Goal: Transaction & Acquisition: Subscribe to service/newsletter

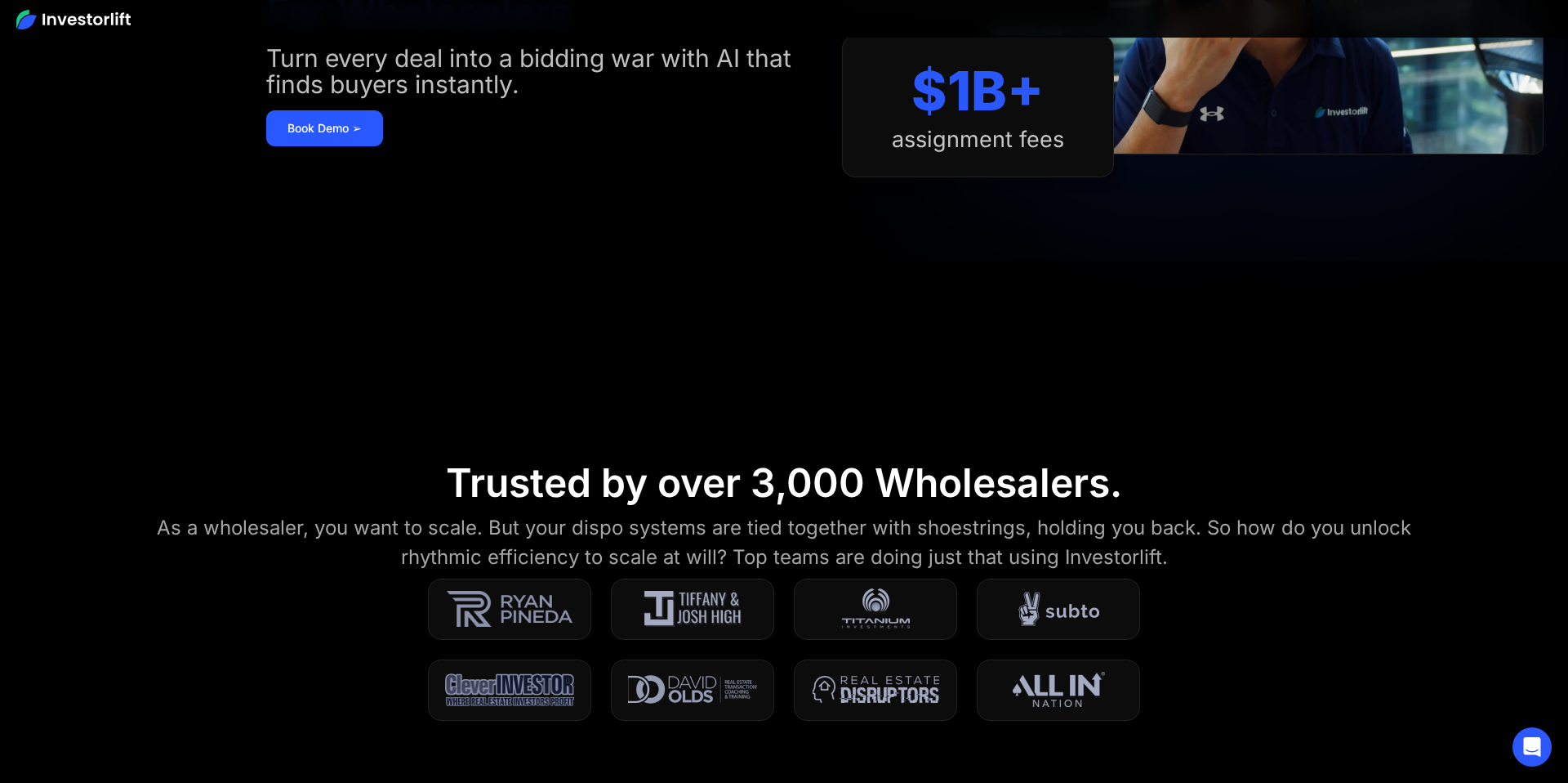
scroll to position [231, 0]
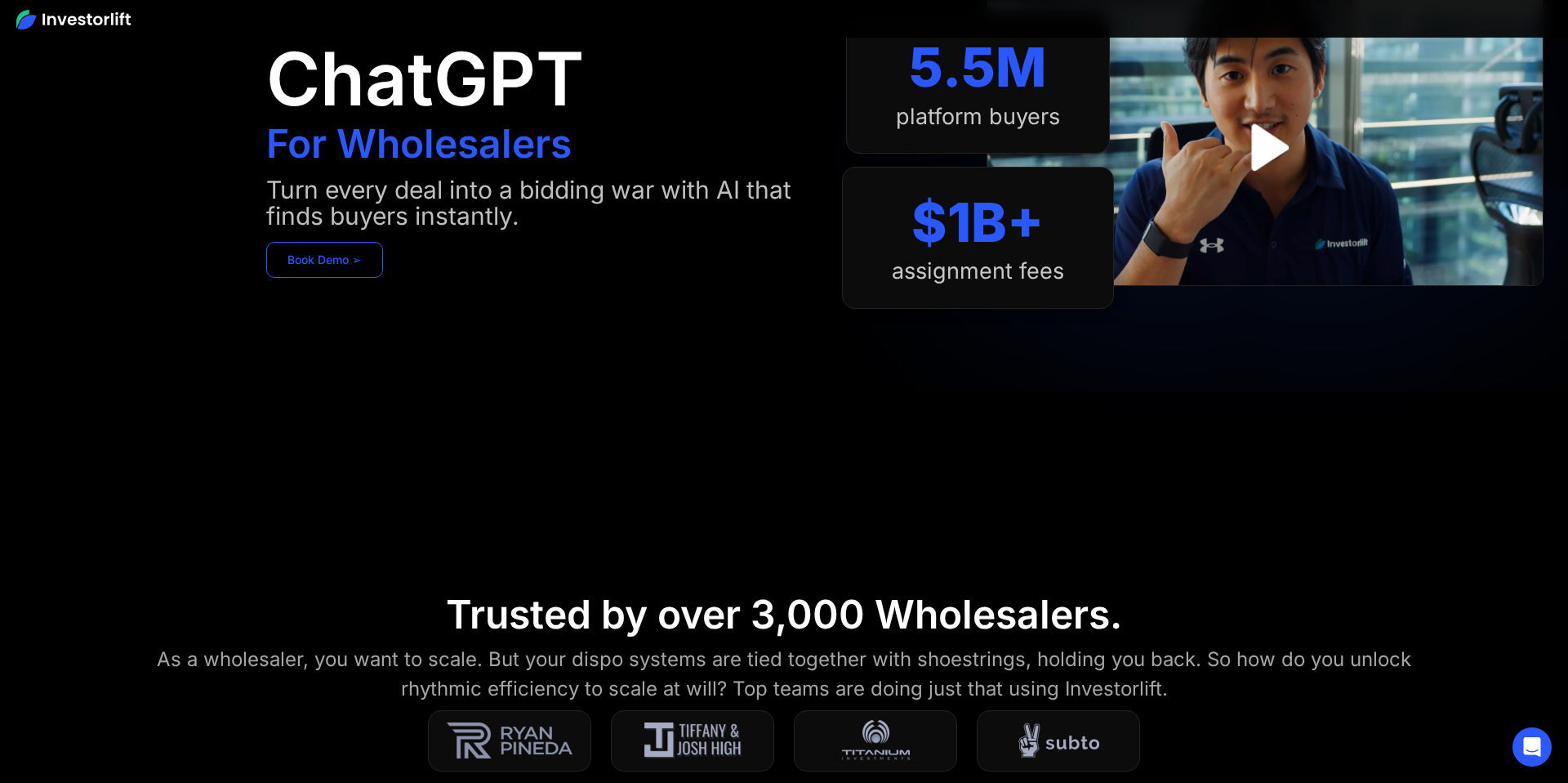
click at [362, 265] on link "Book Demo ➢" at bounding box center [325, 260] width 117 height 36
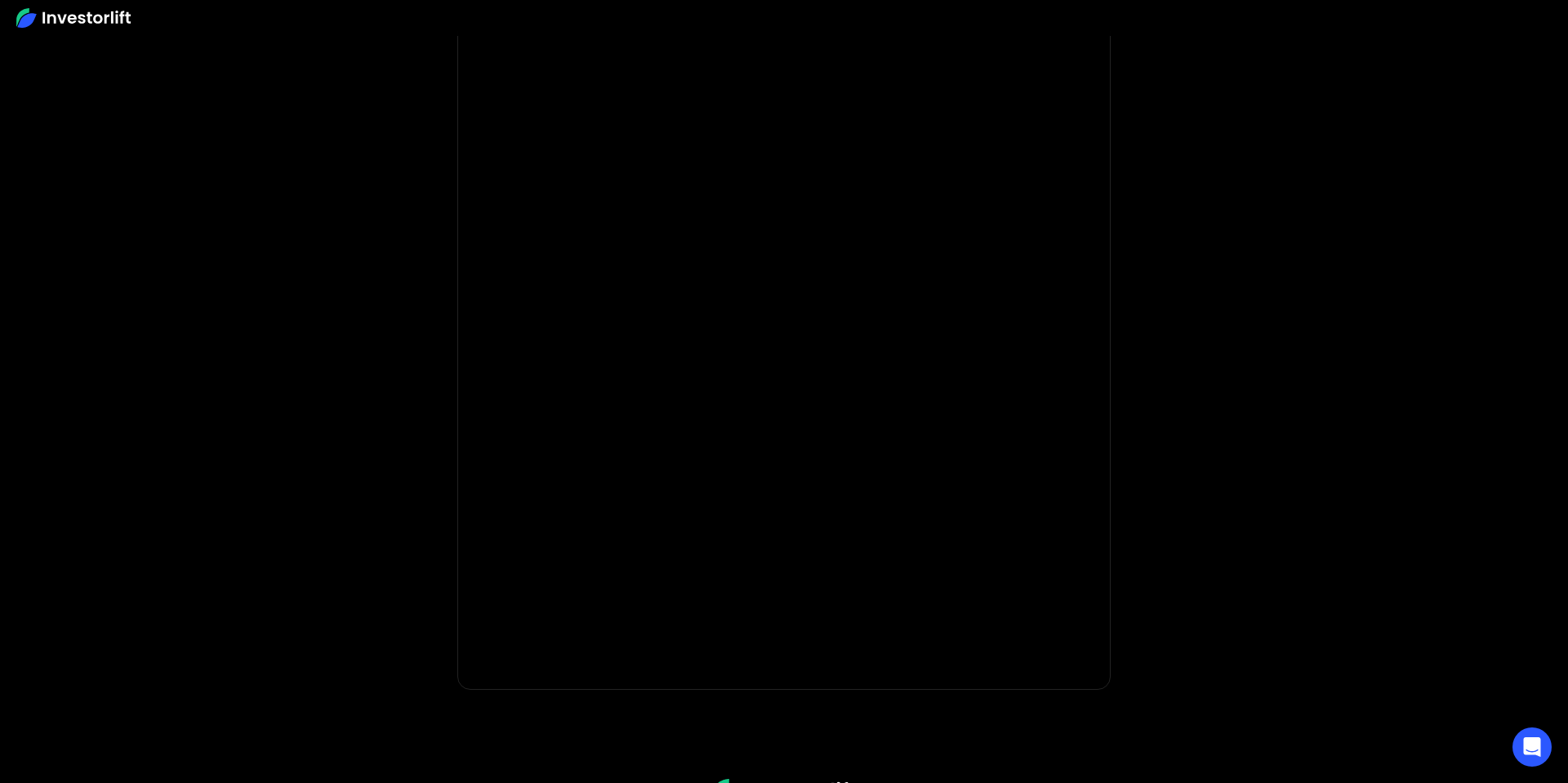
scroll to position [40, 0]
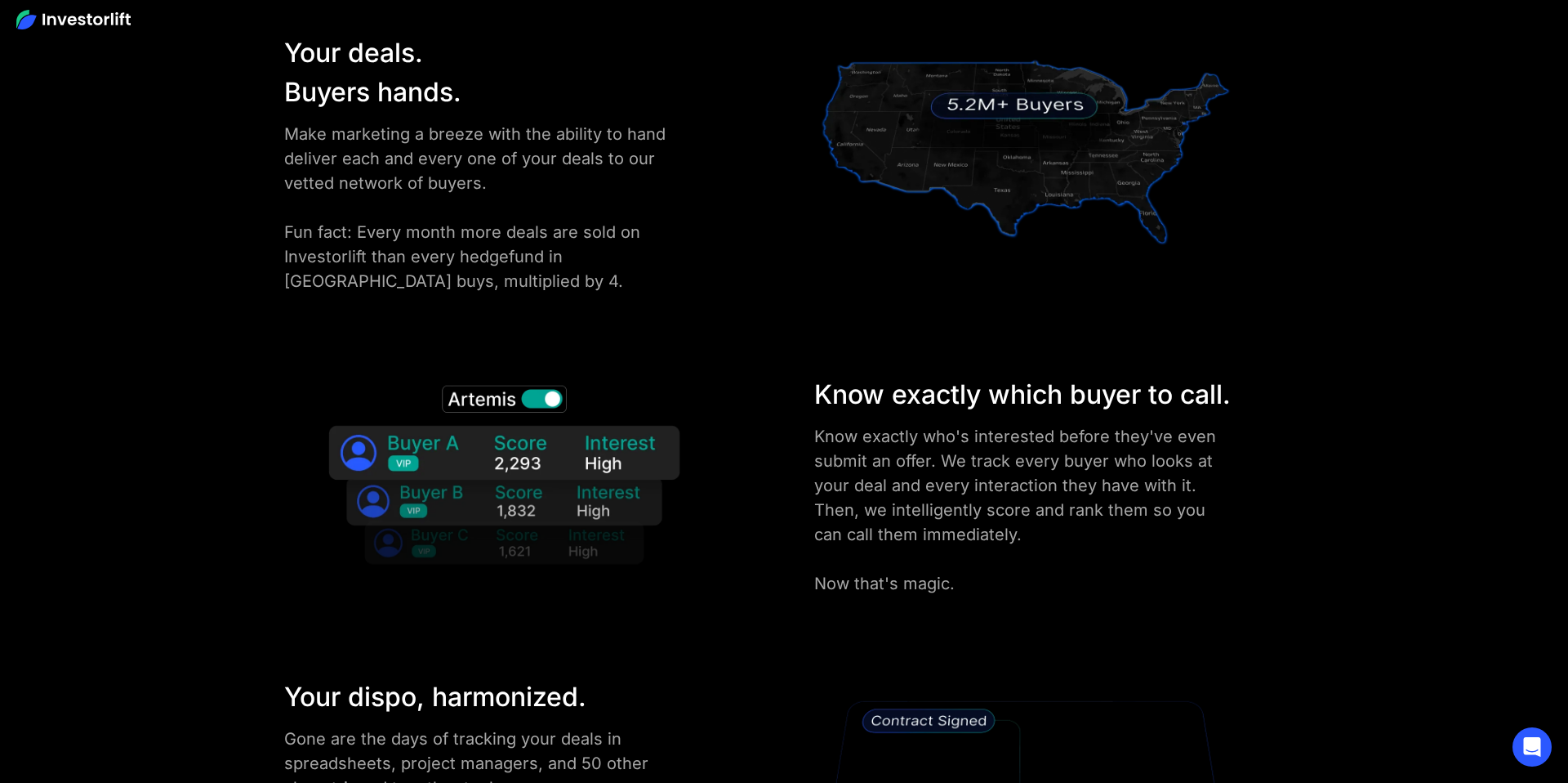
scroll to position [2323, 0]
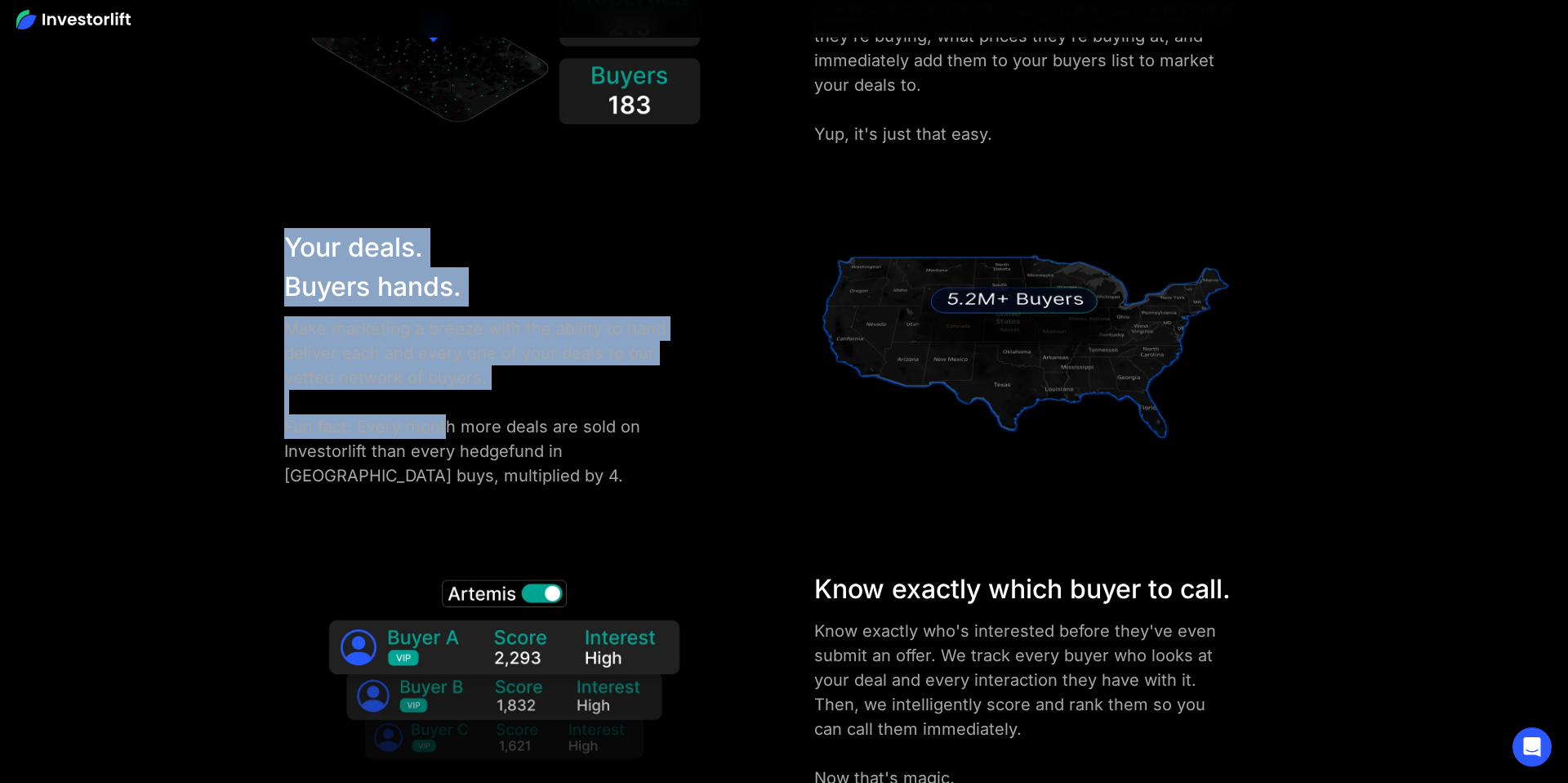
drag, startPoint x: 271, startPoint y: 245, endPoint x: 433, endPoint y: 436, distance: 250.4
click at [434, 432] on div "Your deals. Buyers hands. Make marketing a breeze with the ability to hand deli…" at bounding box center [784, 358] width 1098 height 260
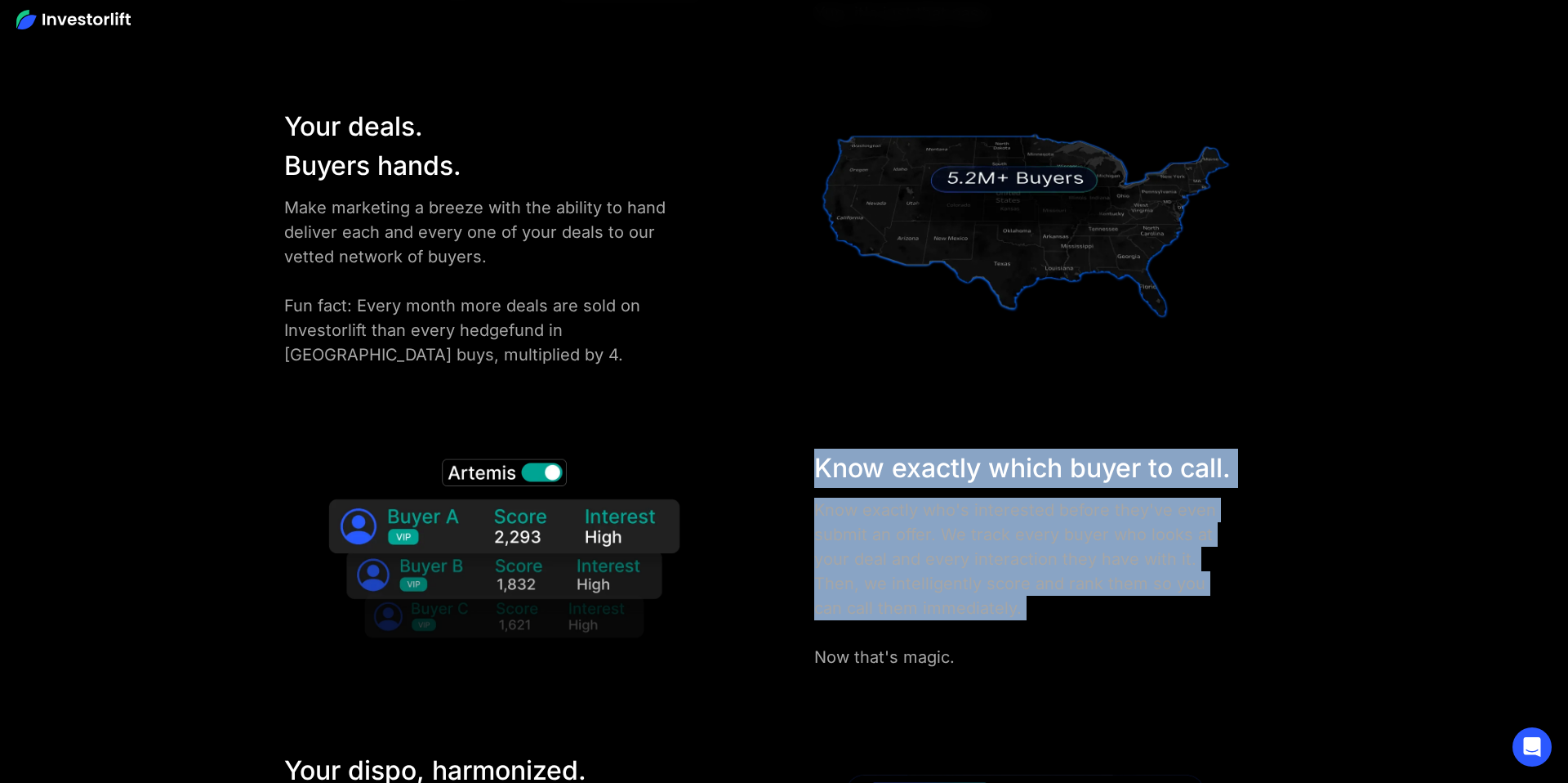
drag, startPoint x: 787, startPoint y: 450, endPoint x: 975, endPoint y: 602, distance: 241.8
click at [989, 602] on div "Know exactly which buyer to call. Know exactly who's interested before they've …" at bounding box center [784, 558] width 1098 height 221
click at [974, 602] on div "Know exactly who's interested before they've even submit an offer. We track eve…" at bounding box center [1025, 582] width 422 height 171
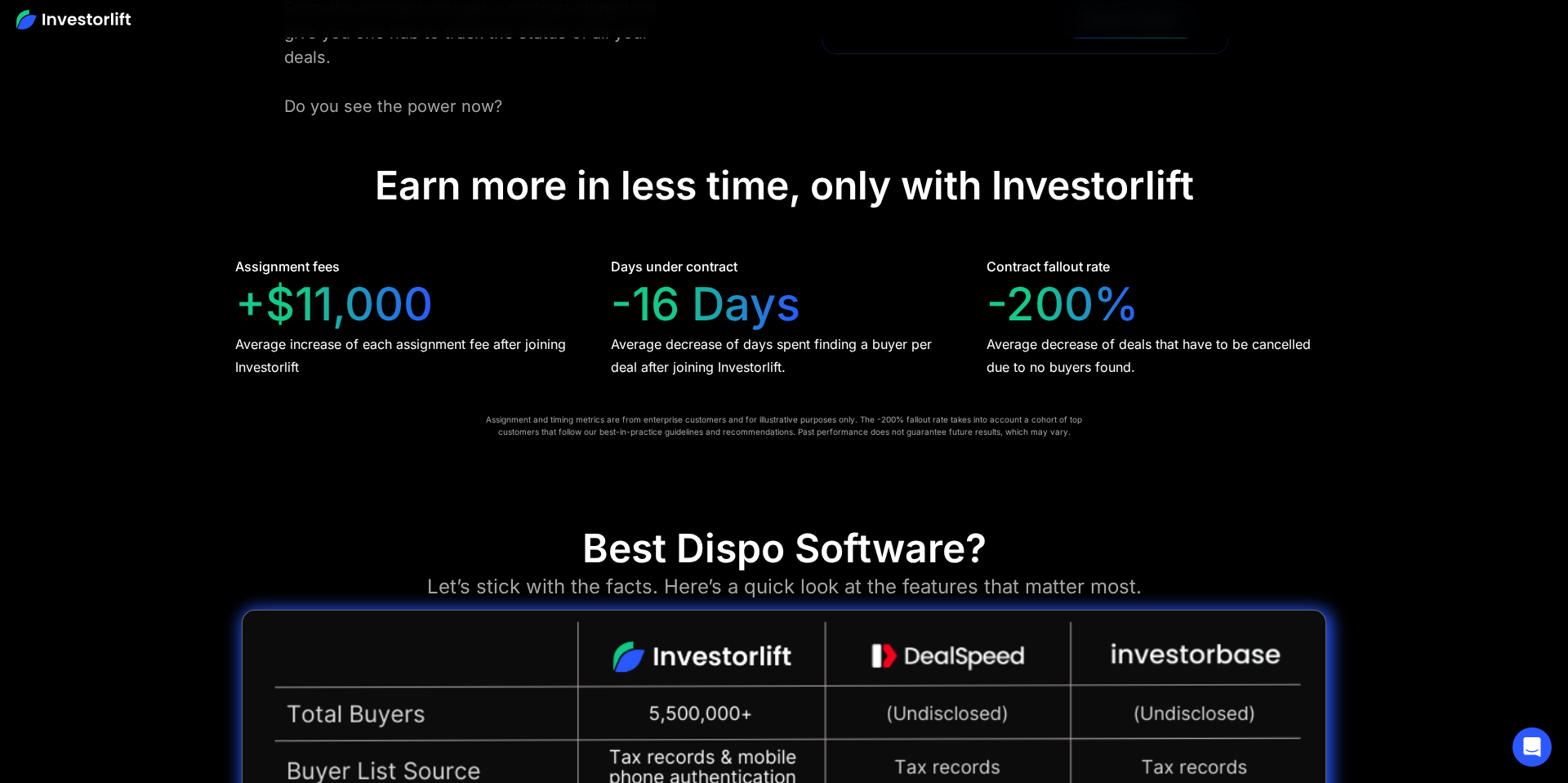
scroll to position [3347, 0]
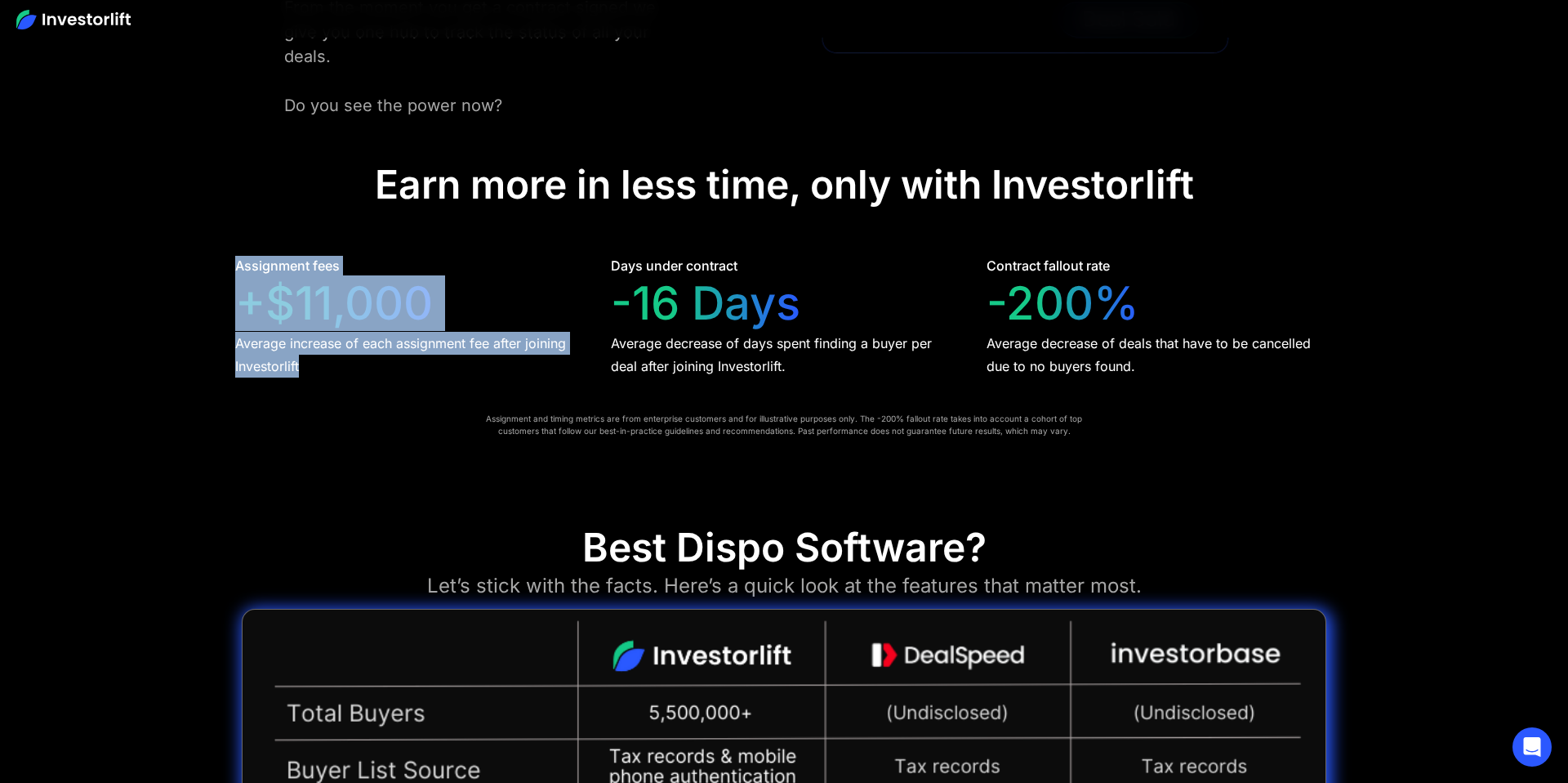
drag, startPoint x: 233, startPoint y: 228, endPoint x: 365, endPoint y: 352, distance: 181.1
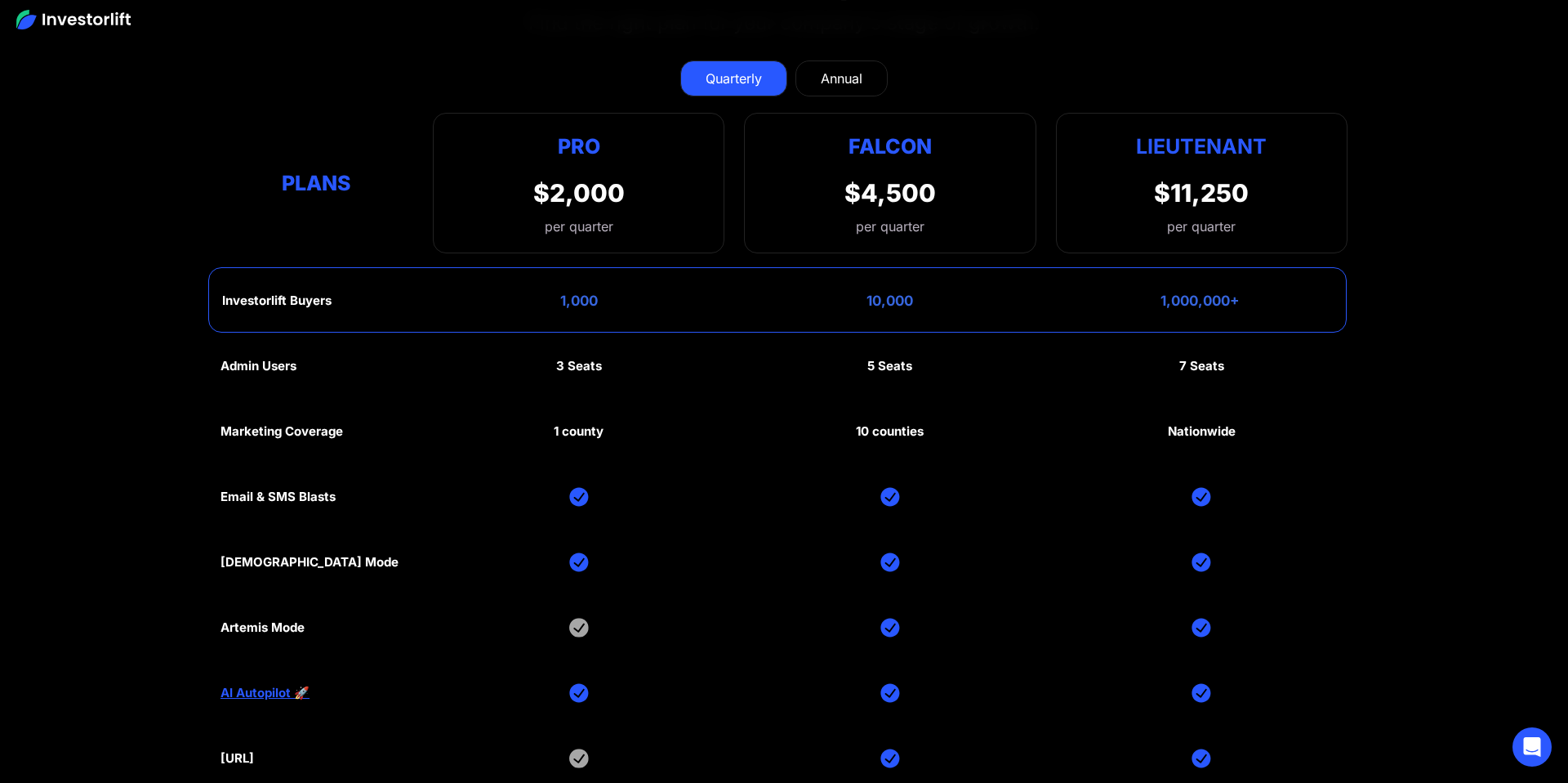
scroll to position [7708, 0]
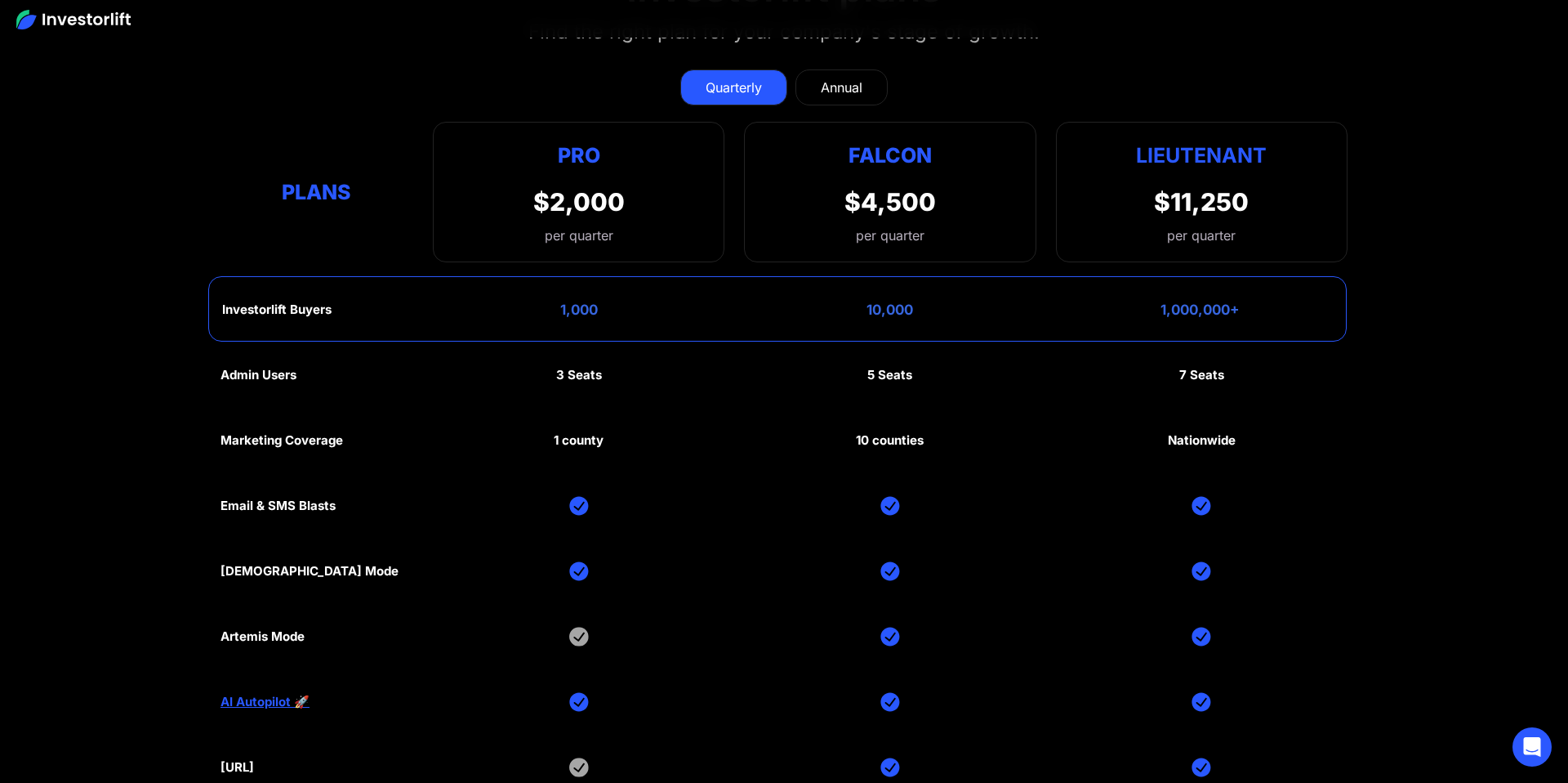
click at [847, 77] on div "Annual" at bounding box center [842, 87] width 42 height 20
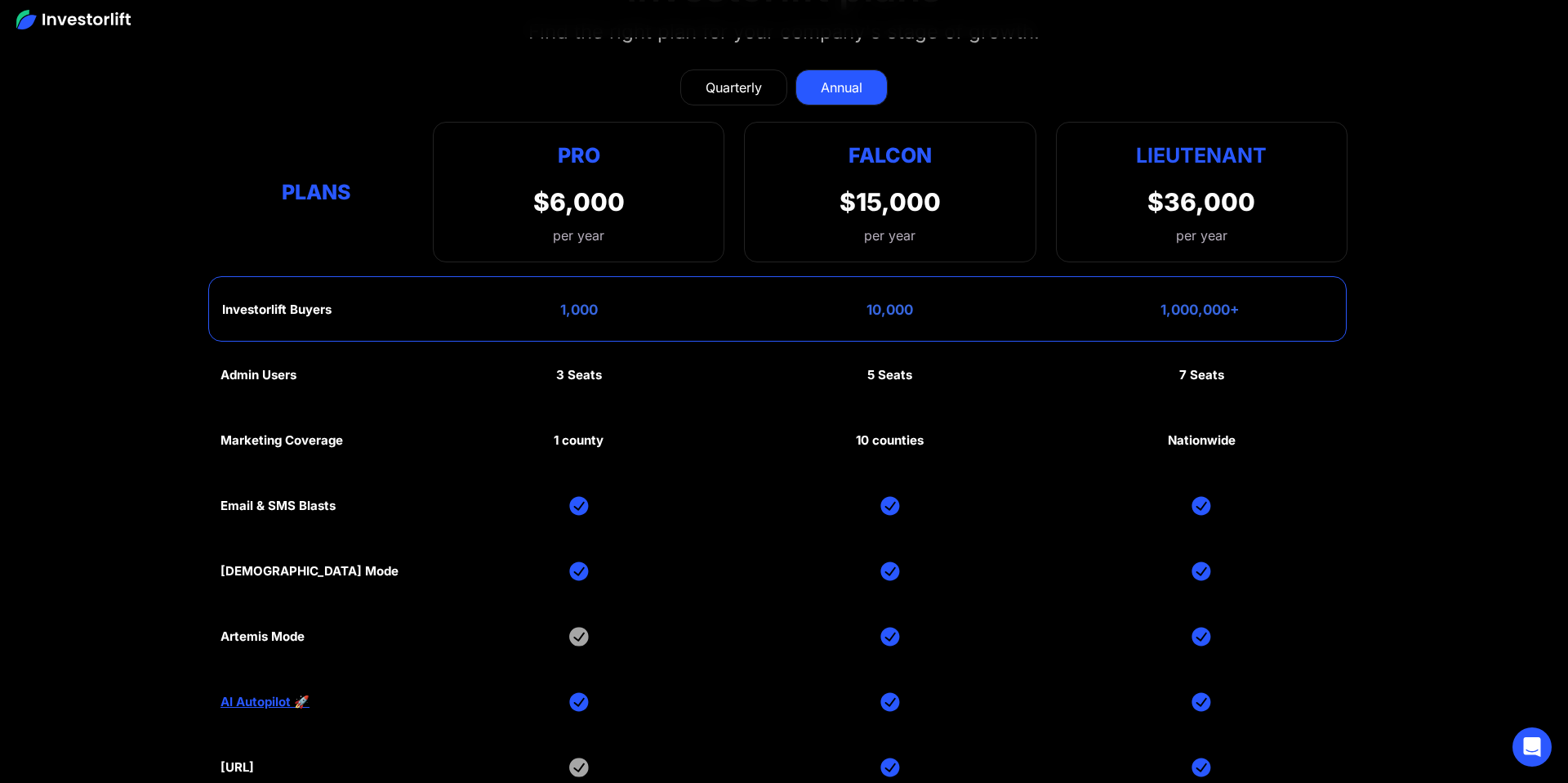
click at [743, 77] on div "Quarterly" at bounding box center [733, 87] width 56 height 20
